Goal: Use online tool/utility: Utilize a website feature to perform a specific function

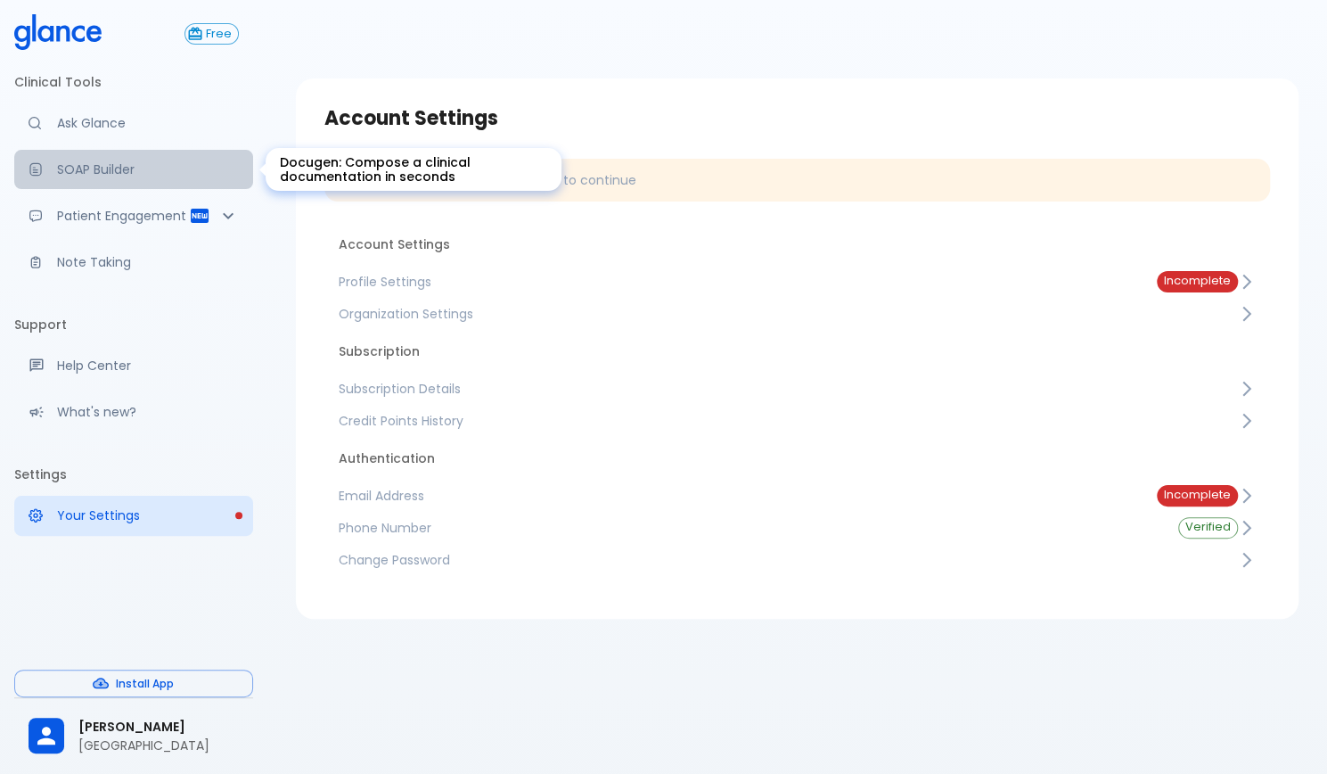
click at [103, 161] on p "SOAP Builder" at bounding box center [148, 169] width 182 height 18
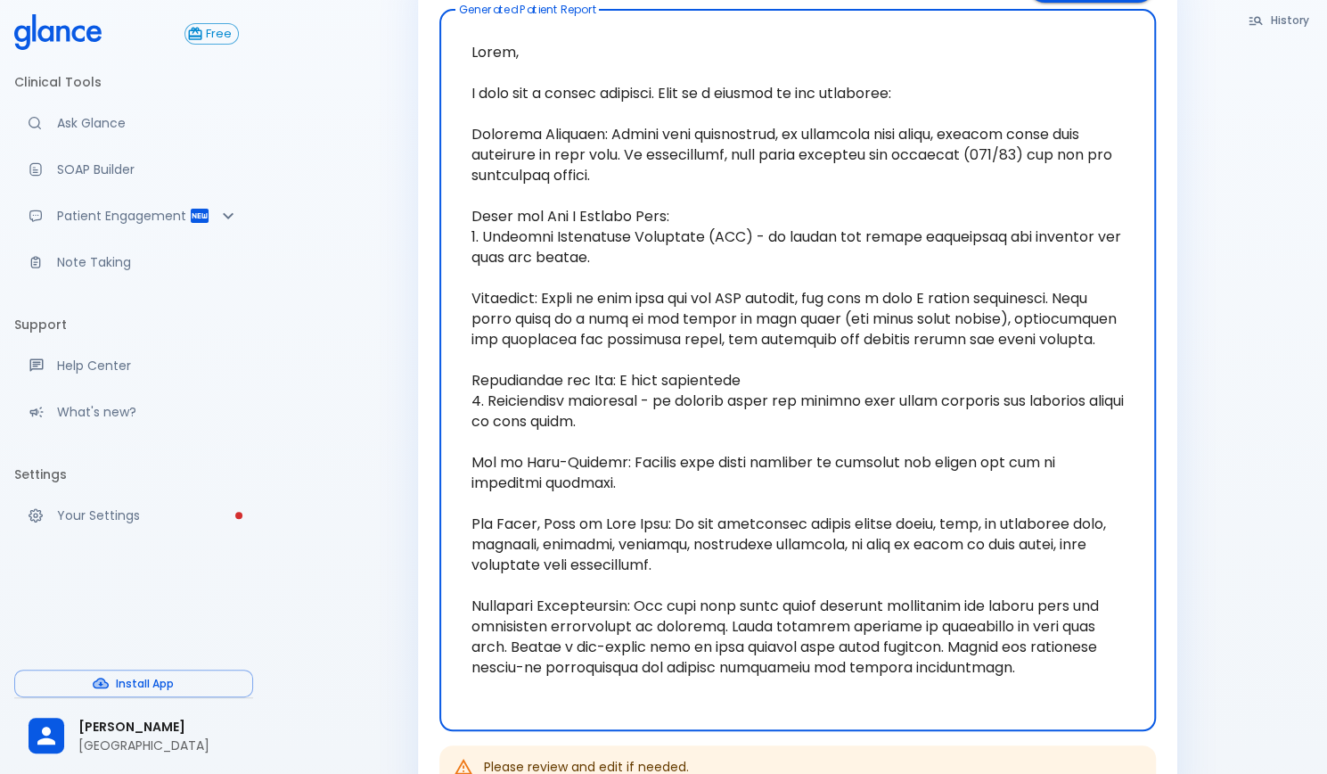
scroll to position [368, 0]
